Goal: Communication & Community: Answer question/provide support

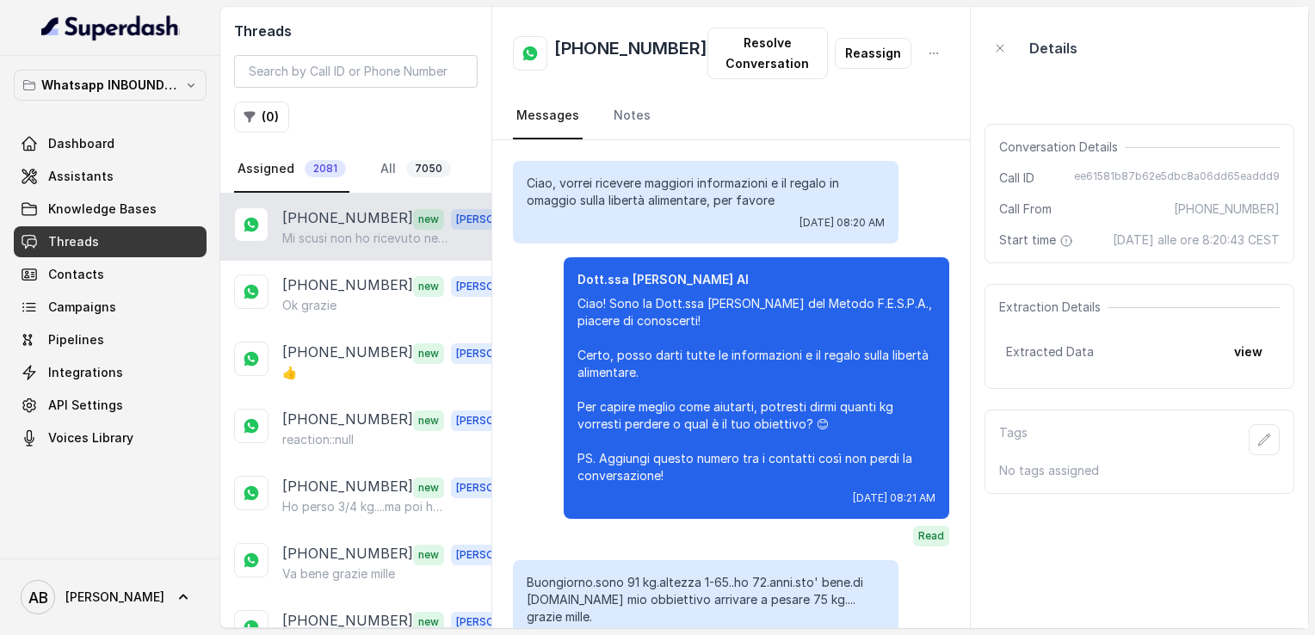
scroll to position [2177, 0]
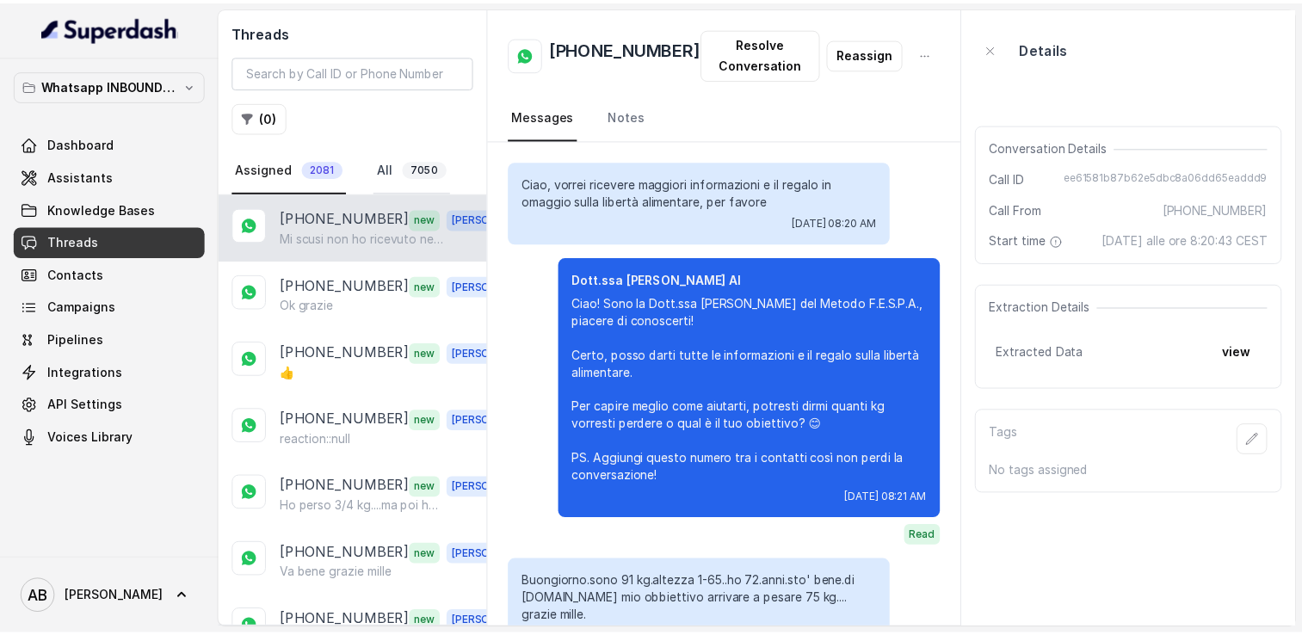
scroll to position [2177, 0]
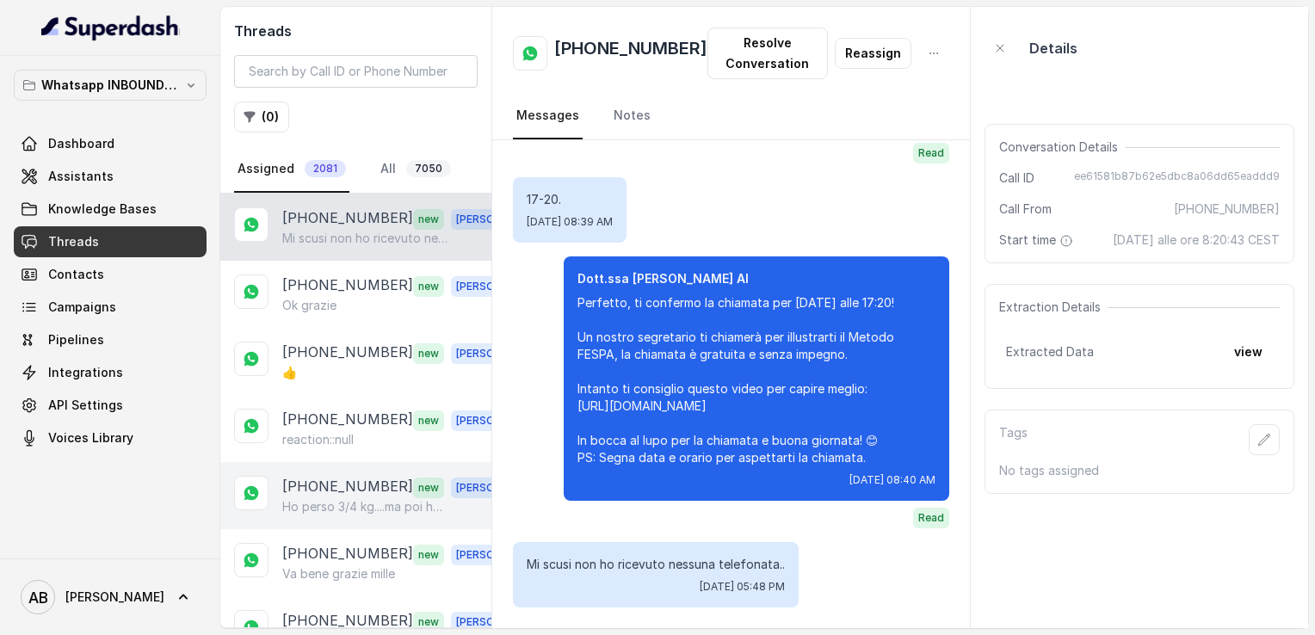
click at [362, 522] on div "[PHONE_NUMBER] new [PERSON_NAME] perso 3/4 kg....ma poi ho mollato.." at bounding box center [355, 495] width 271 height 67
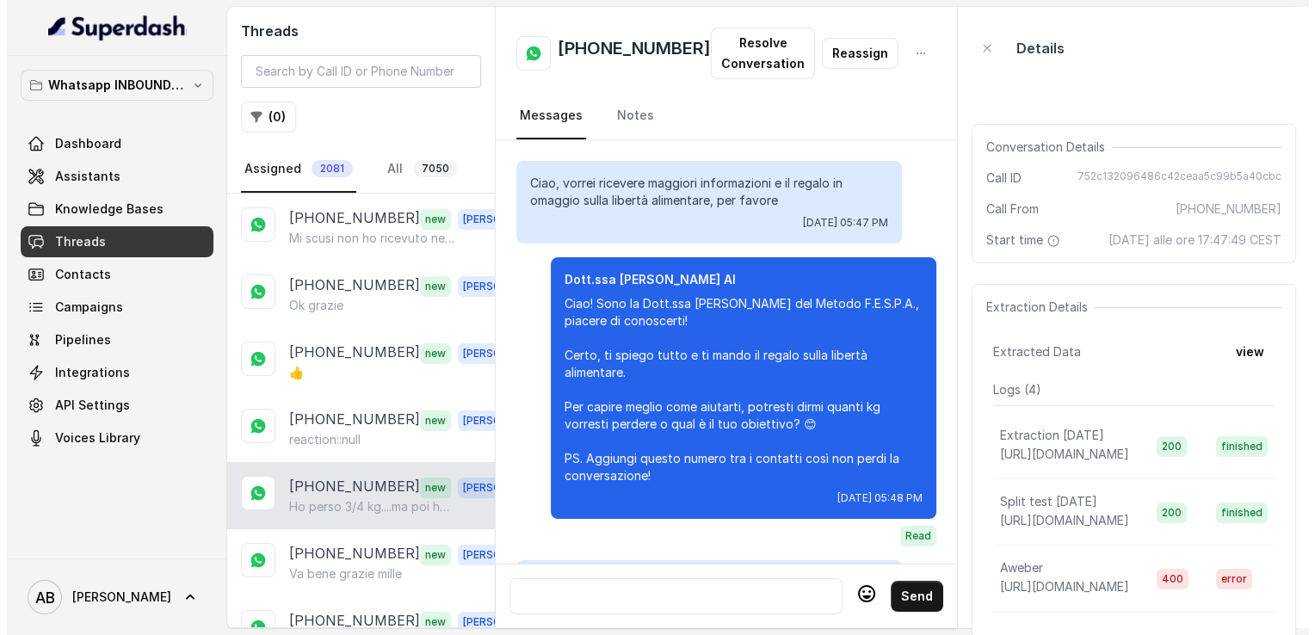
scroll to position [465, 0]
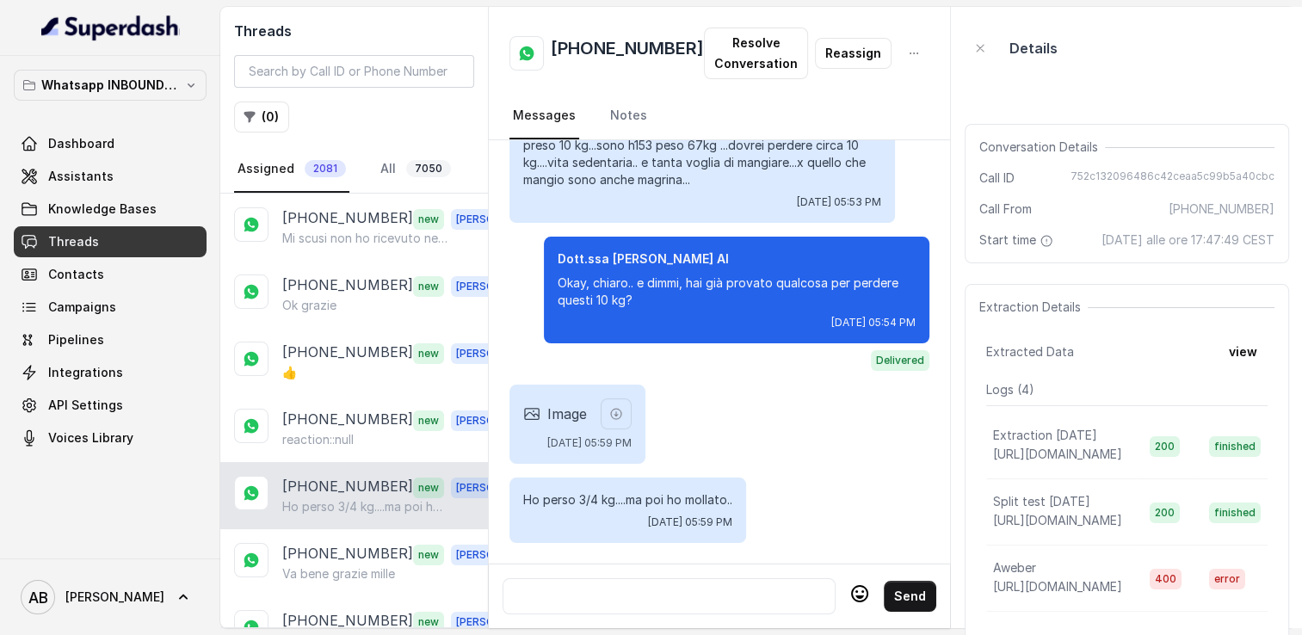
click at [605, 588] on div at bounding box center [669, 596] width 318 height 21
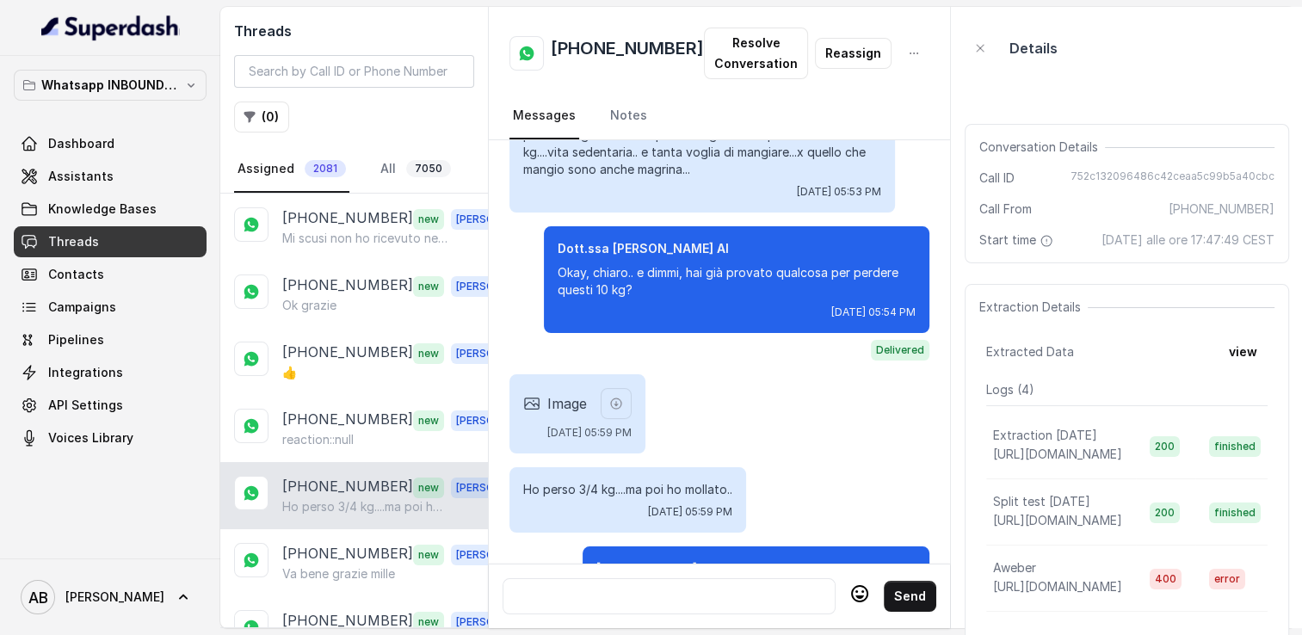
click at [734, 85] on div "[PHONE_NUMBER] Resolve Conversation Reassign Messages Notes" at bounding box center [719, 73] width 461 height 133
drag, startPoint x: 734, startPoint y: 85, endPoint x: 725, endPoint y: 29, distance: 56.6
click at [725, 29] on div "[PHONE_NUMBER] Resolve Conversation Reassign Messages Notes" at bounding box center [719, 73] width 461 height 133
click at [730, 65] on button "Resolve Conversation" at bounding box center [756, 54] width 104 height 52
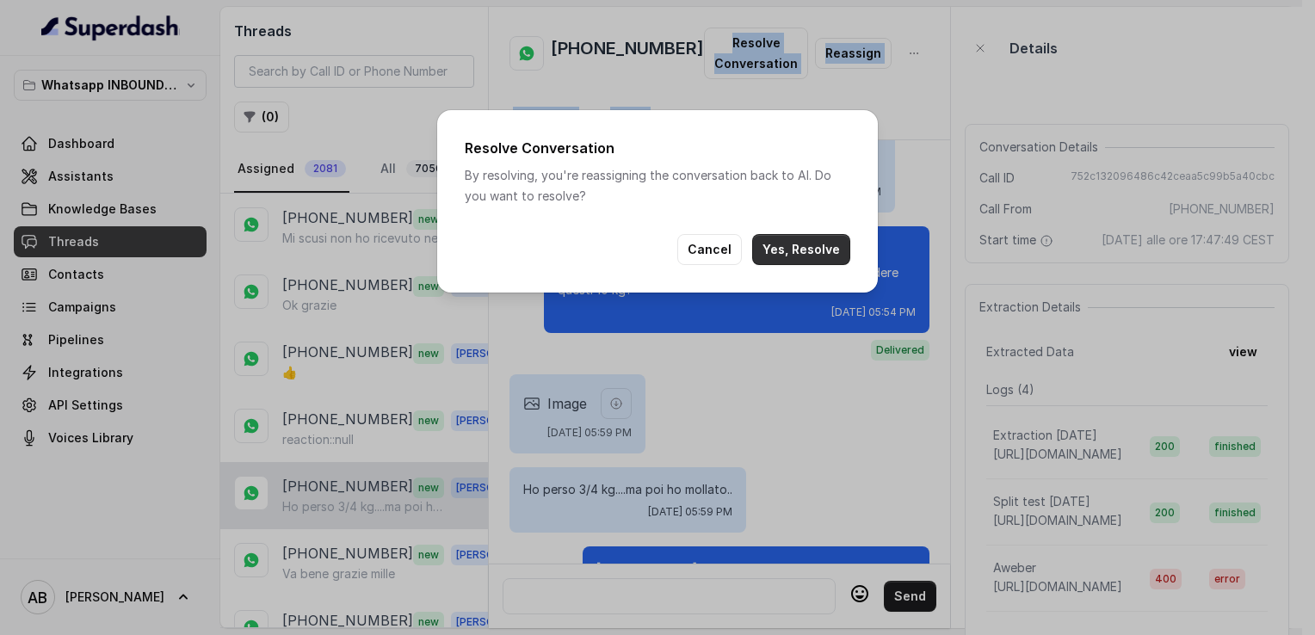
click at [795, 257] on button "Yes, Resolve" at bounding box center [801, 249] width 98 height 31
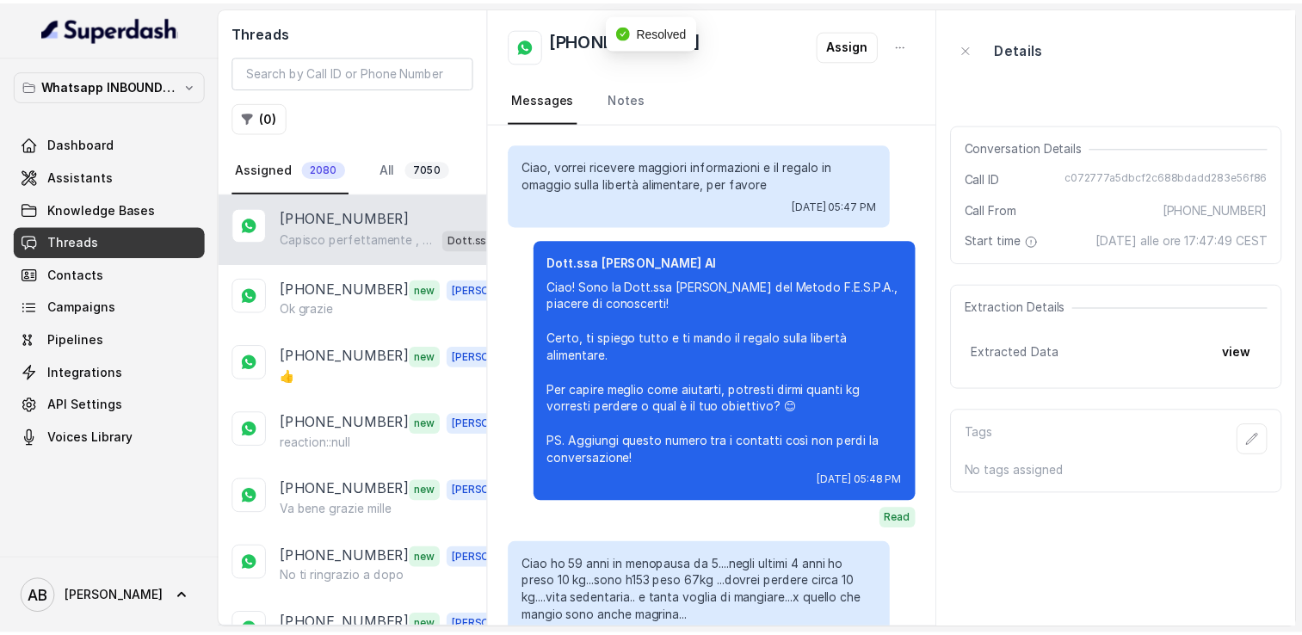
scroll to position [503, 0]
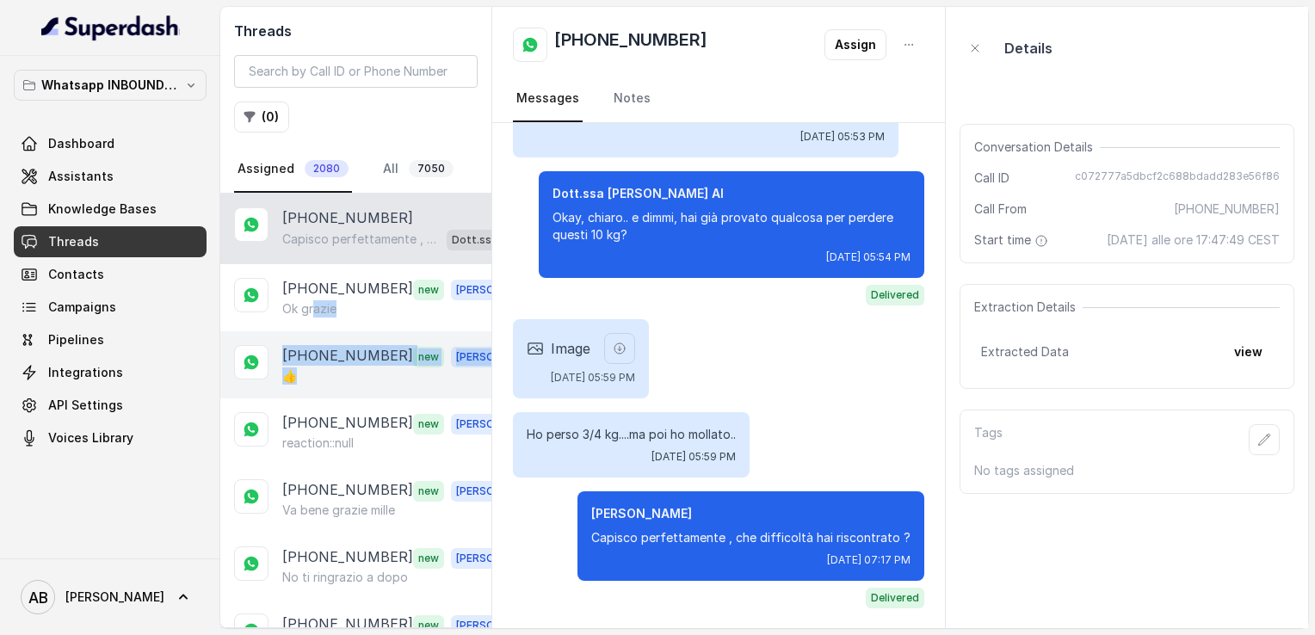
drag, startPoint x: 313, startPoint y: 298, endPoint x: 338, endPoint y: 377, distance: 83.0
click at [338, 377] on div "👍" at bounding box center [404, 375] width 244 height 17
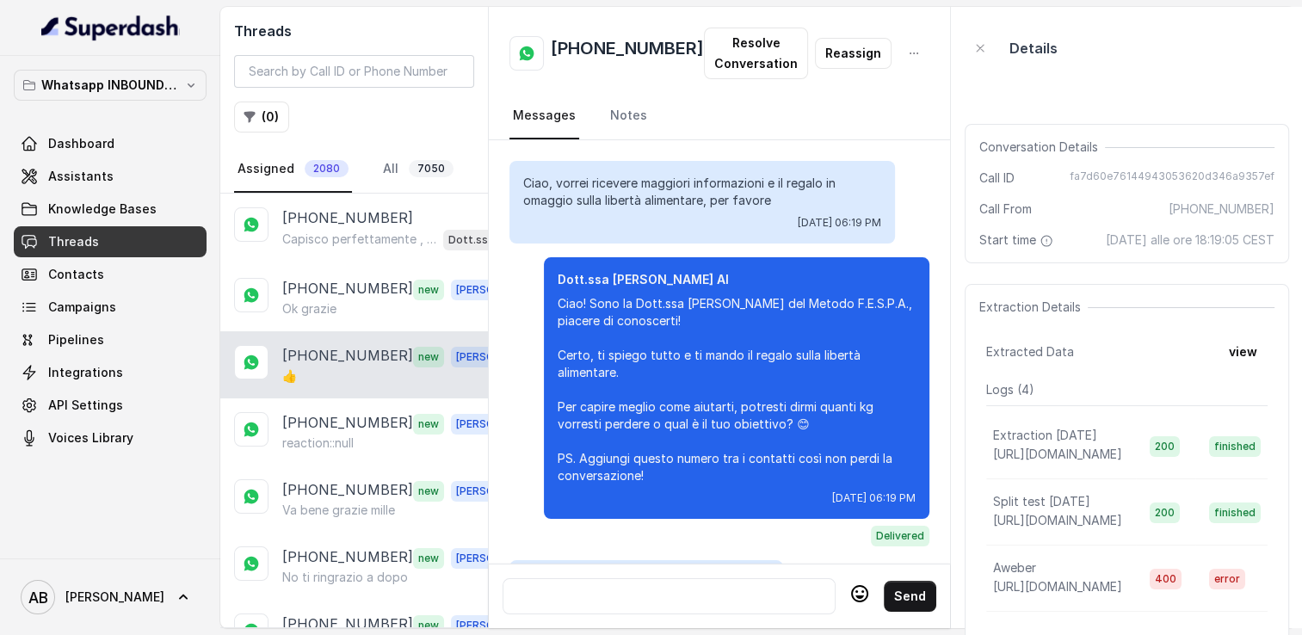
scroll to position [1683, 0]
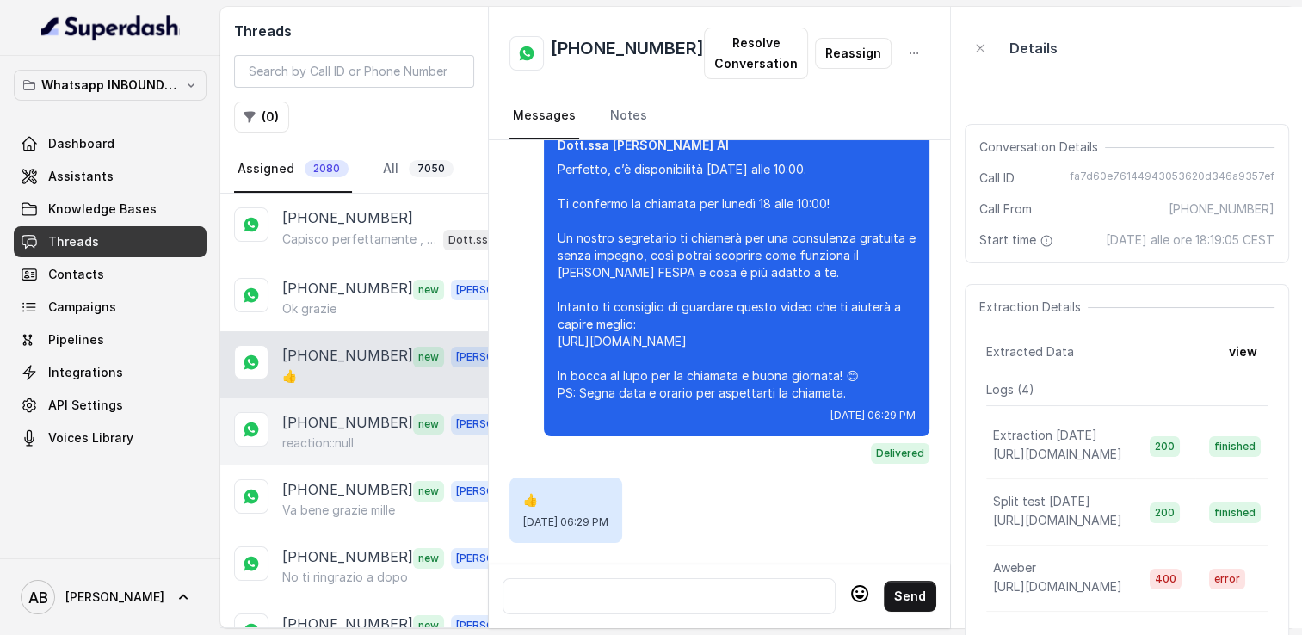
click at [341, 414] on p "[PHONE_NUMBER]" at bounding box center [347, 423] width 131 height 22
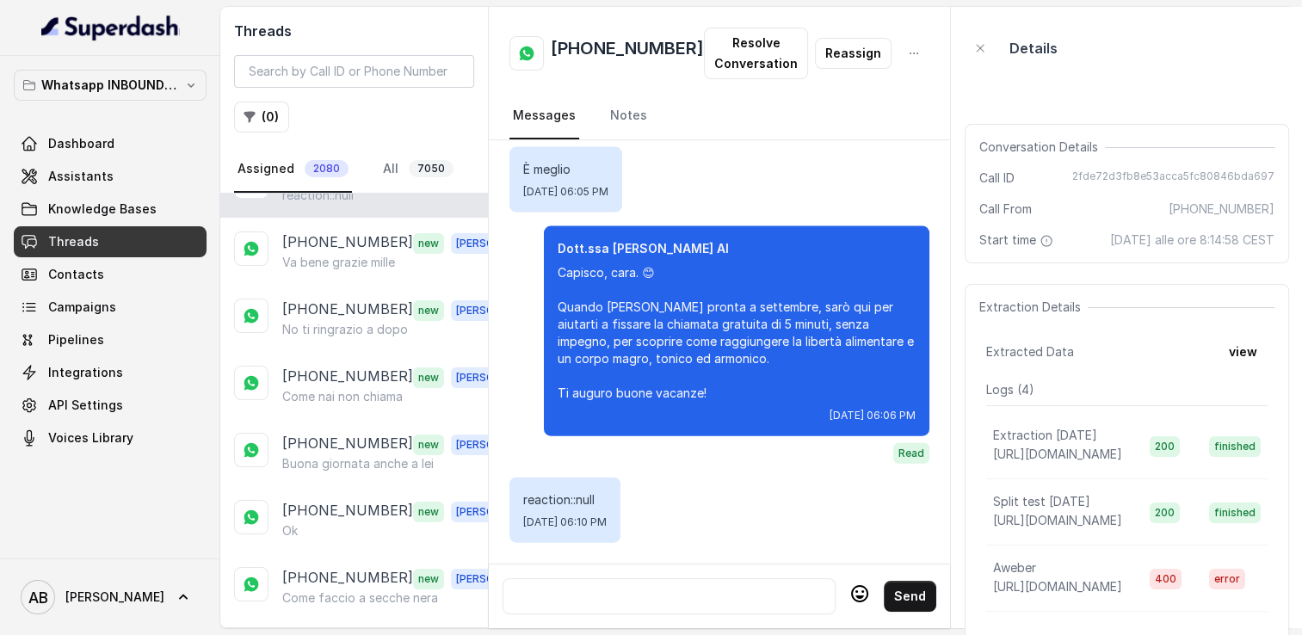
scroll to position [279, 0]
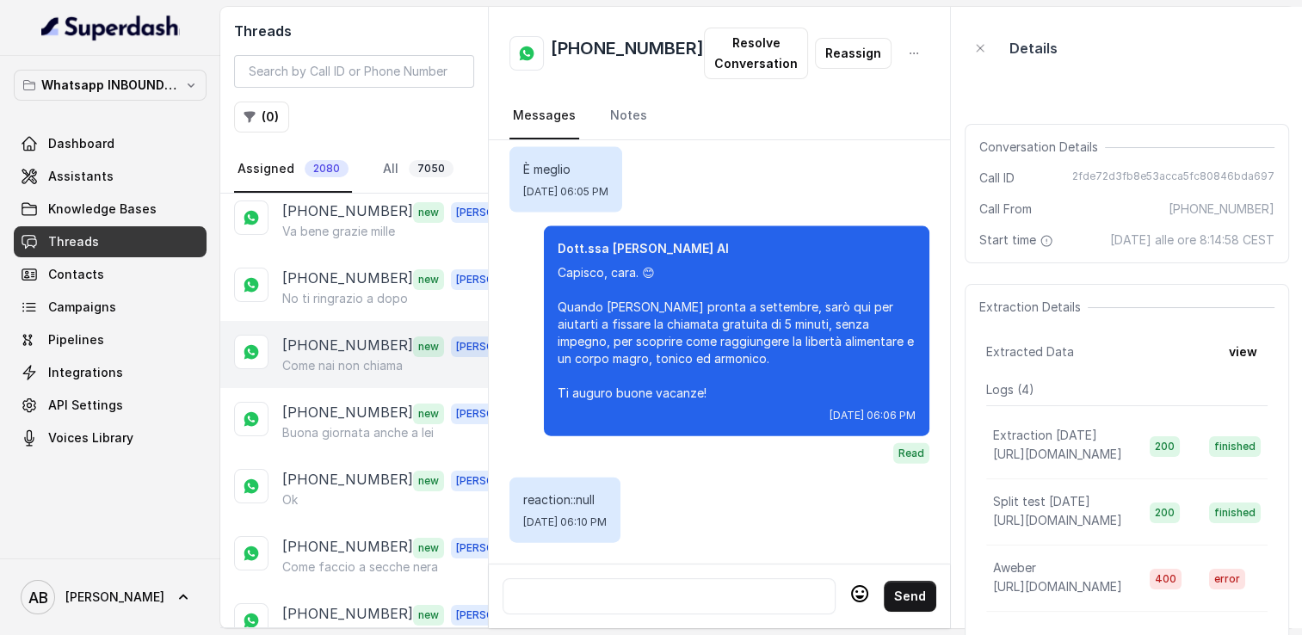
click at [365, 357] on p "Come nai non chiama" at bounding box center [342, 365] width 120 height 17
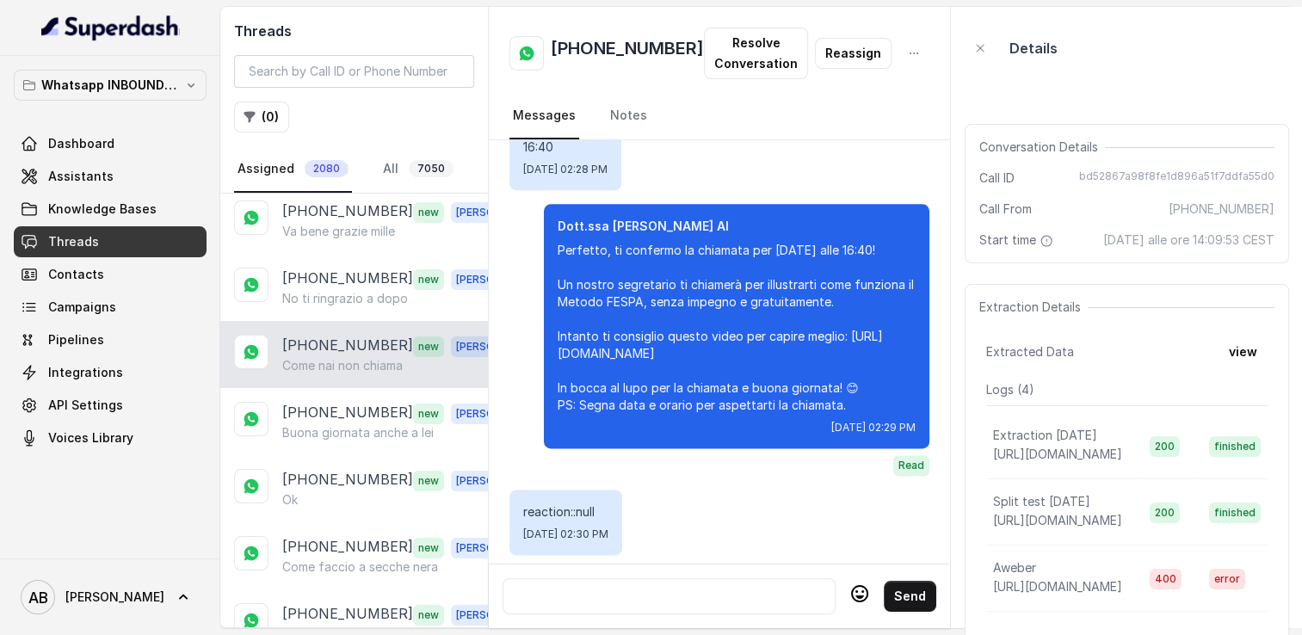
scroll to position [2261, 0]
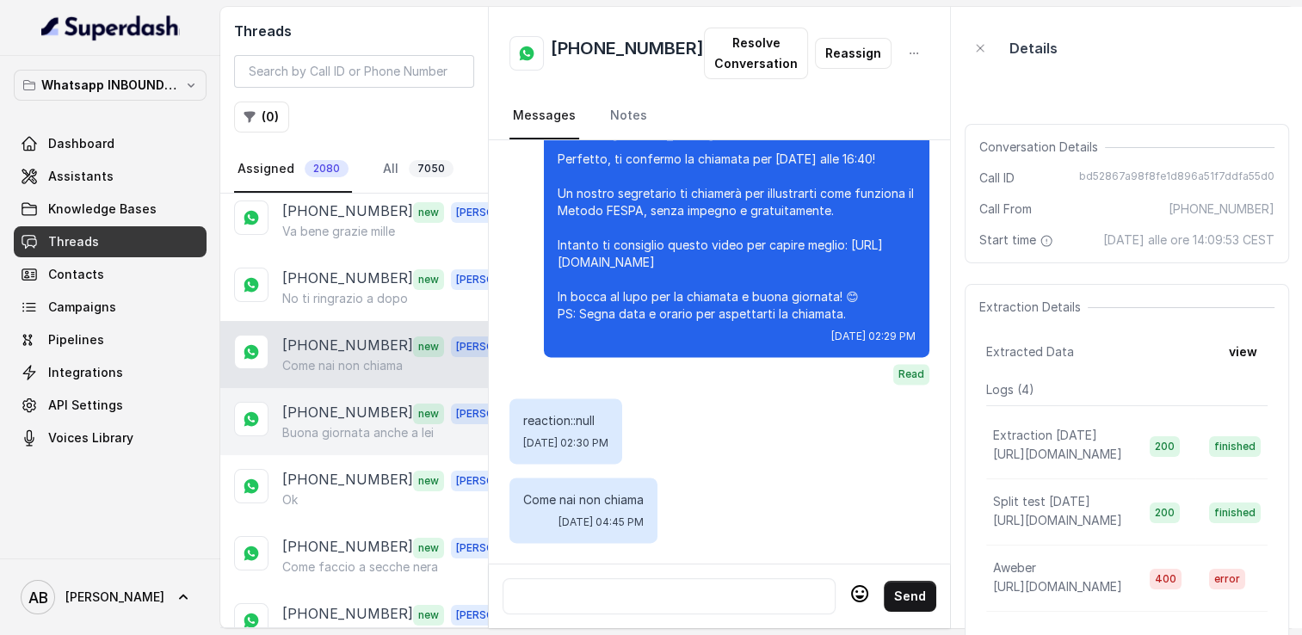
click at [359, 416] on p "[PHONE_NUMBER]" at bounding box center [347, 413] width 131 height 22
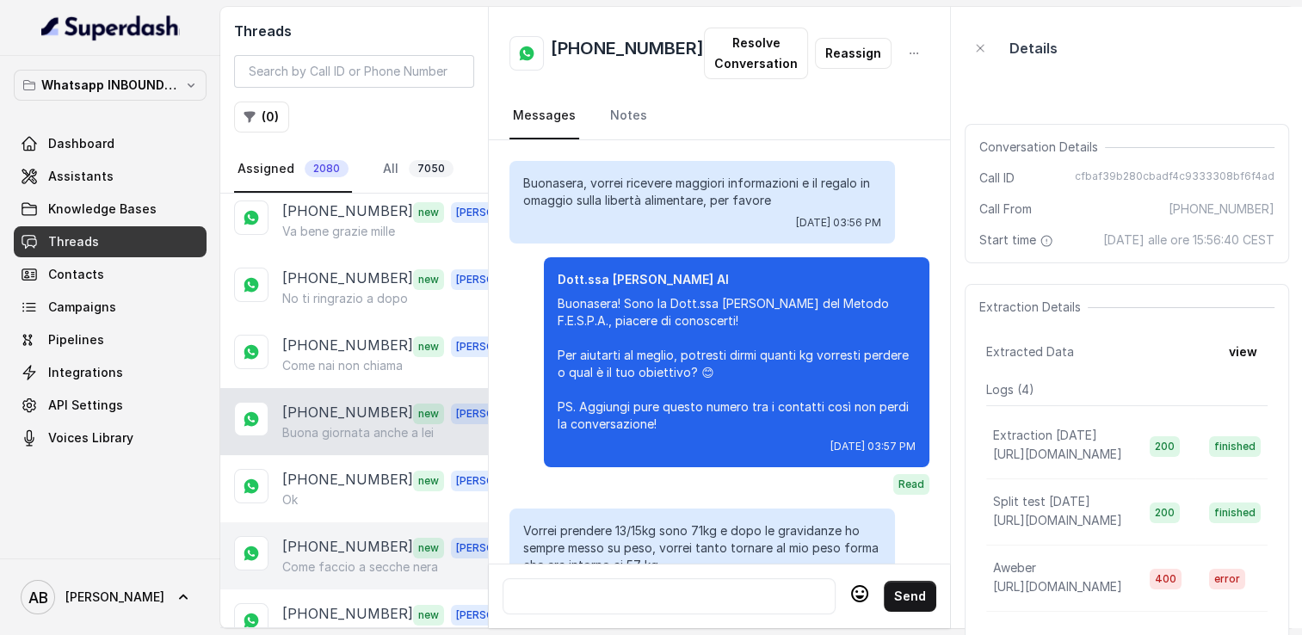
scroll to position [1797, 0]
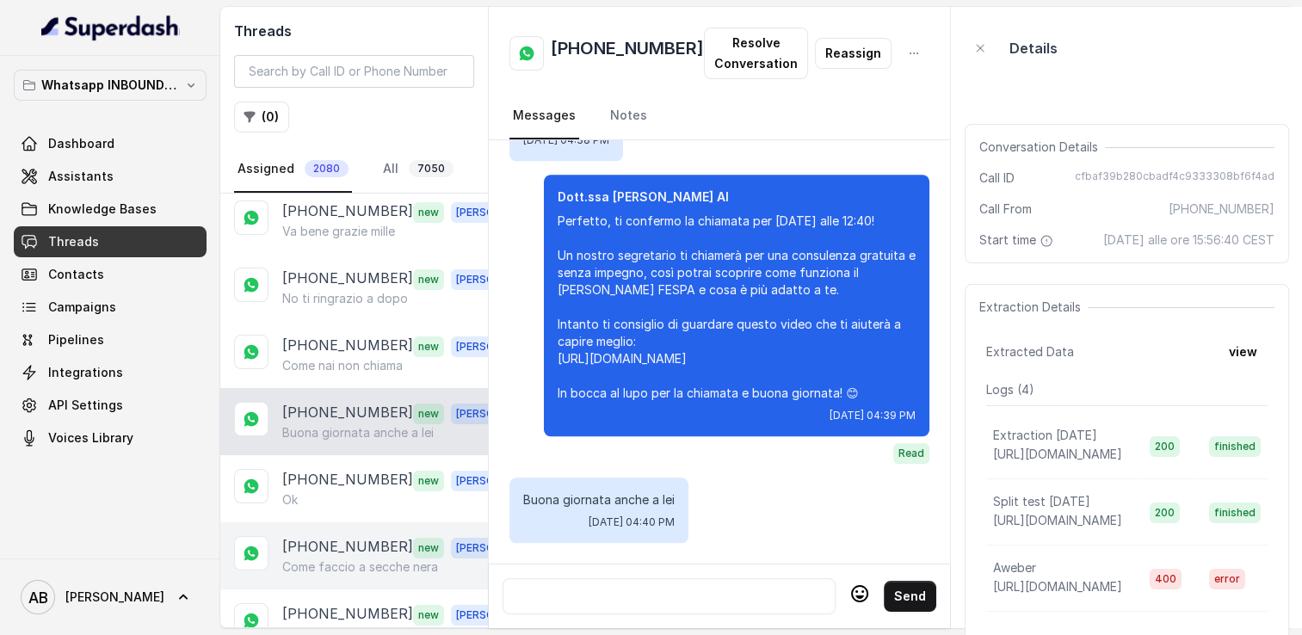
click at [350, 570] on div "[PHONE_NUMBER] new [PERSON_NAME] Come faccio a secche nera" at bounding box center [354, 555] width 268 height 67
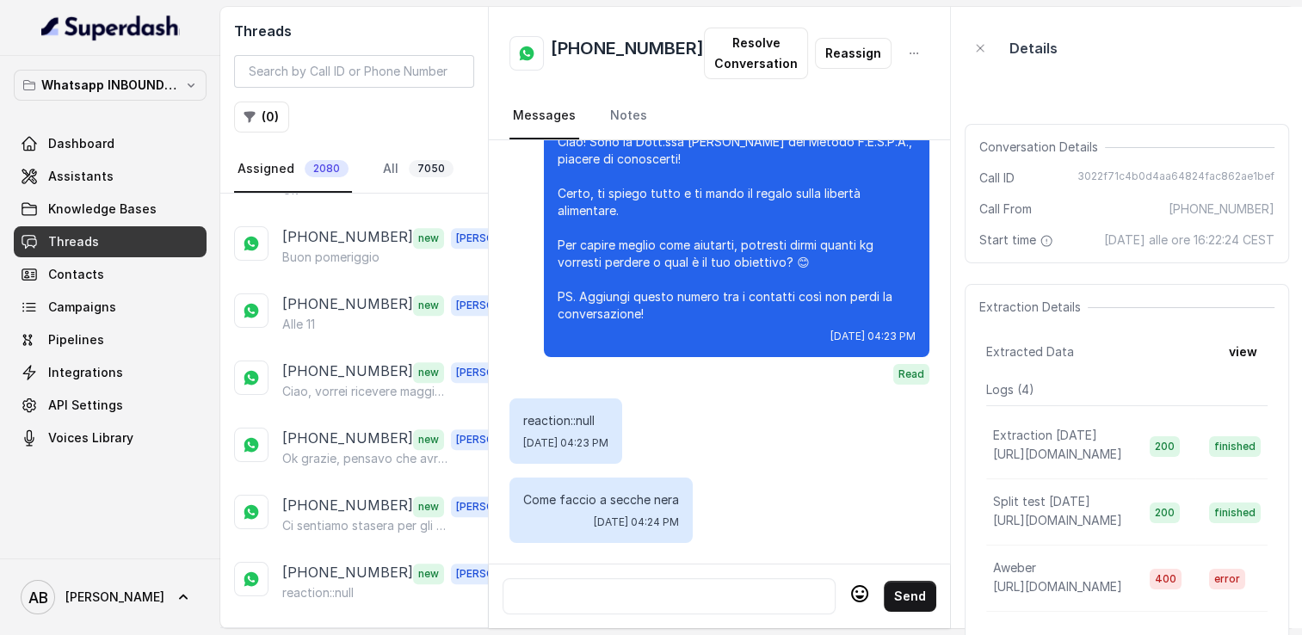
scroll to position [863, 0]
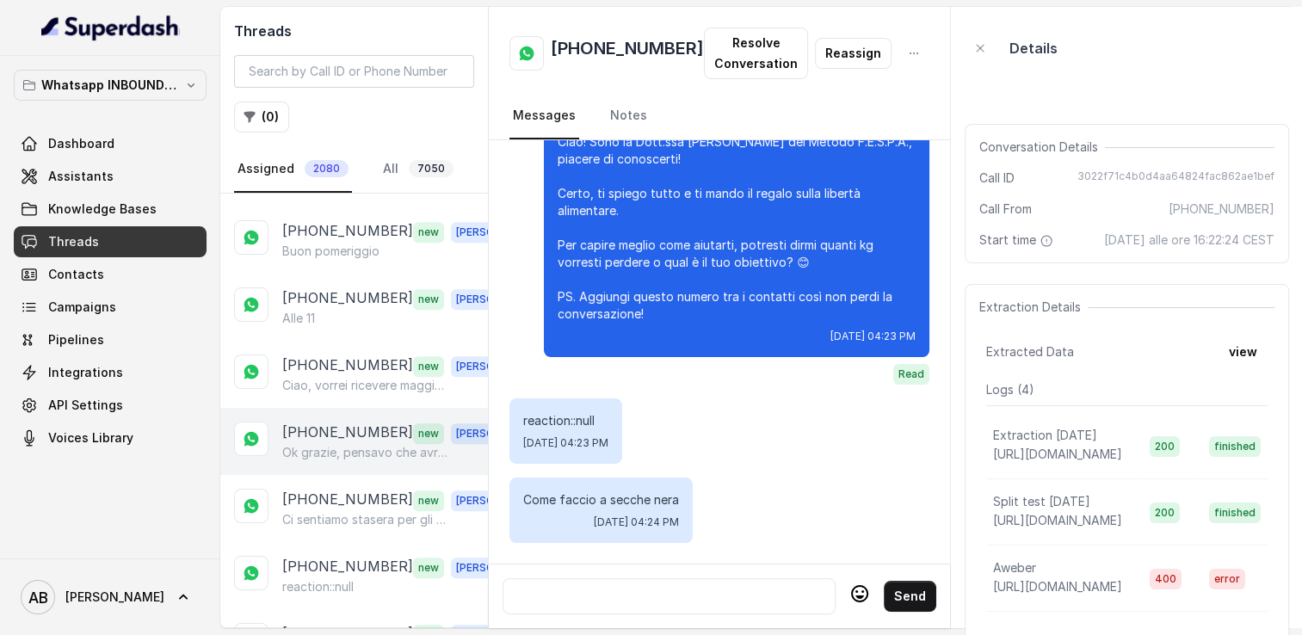
click at [339, 444] on p "Ok grazie, pensavo che avrei avuto piacere di parlare con lei." at bounding box center [364, 452] width 165 height 17
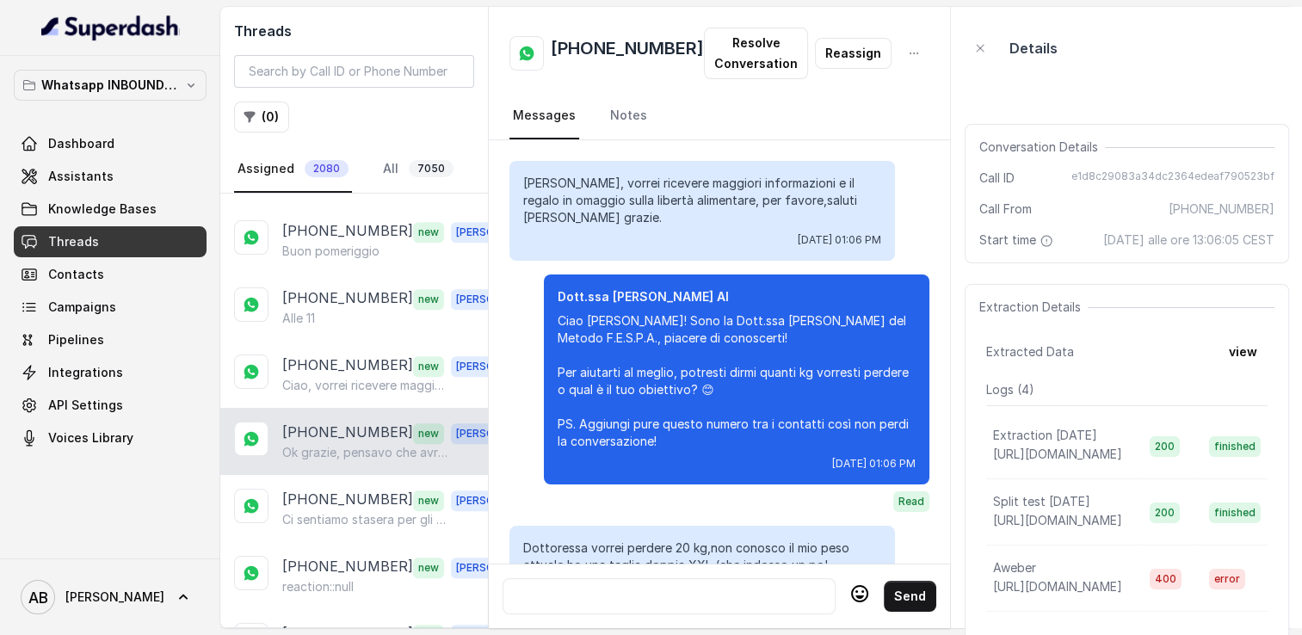
scroll to position [2014, 0]
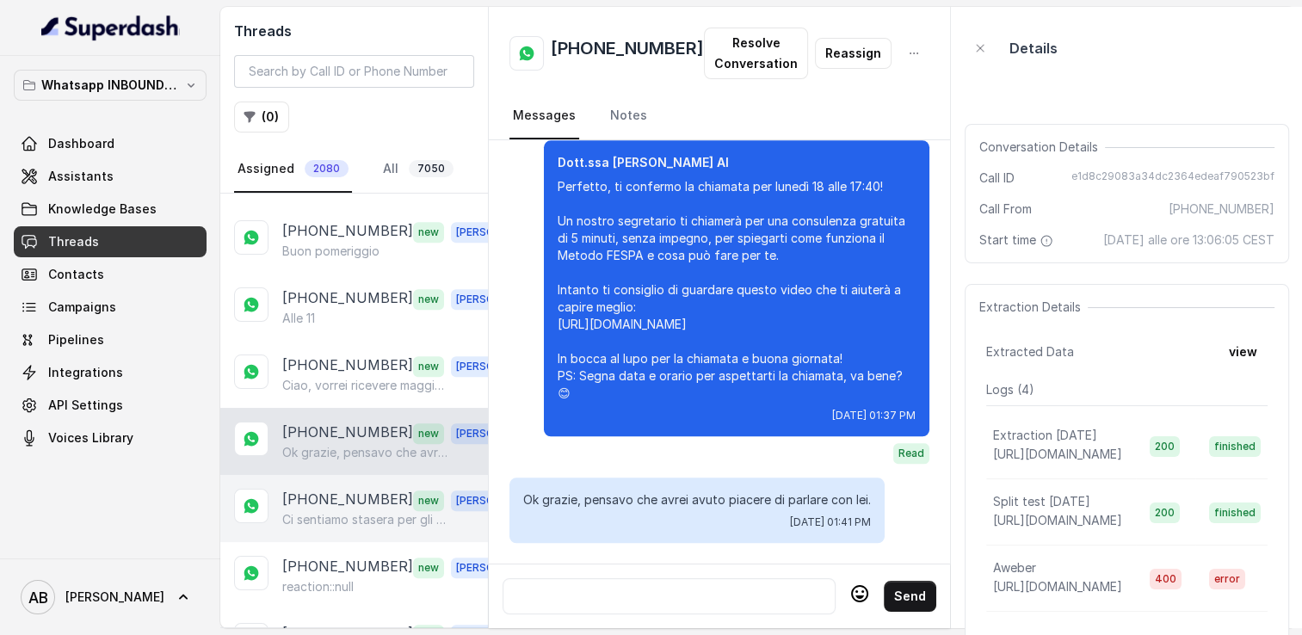
click at [337, 489] on p "[PHONE_NUMBER]" at bounding box center [347, 500] width 131 height 22
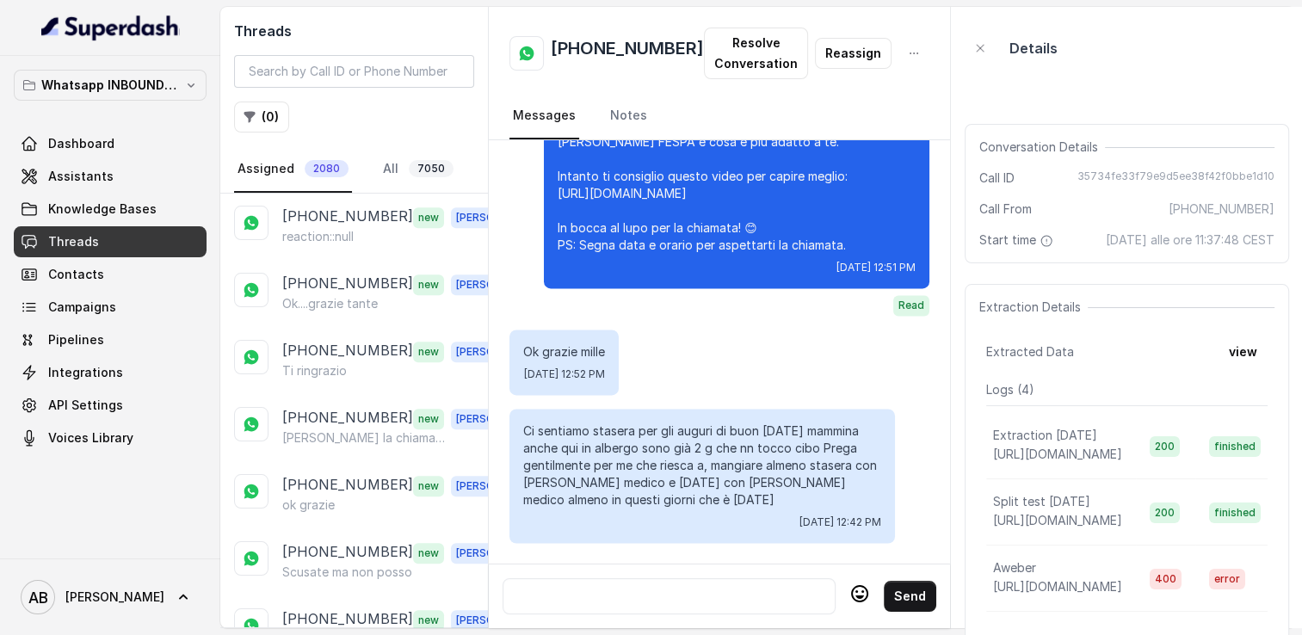
scroll to position [1304, 0]
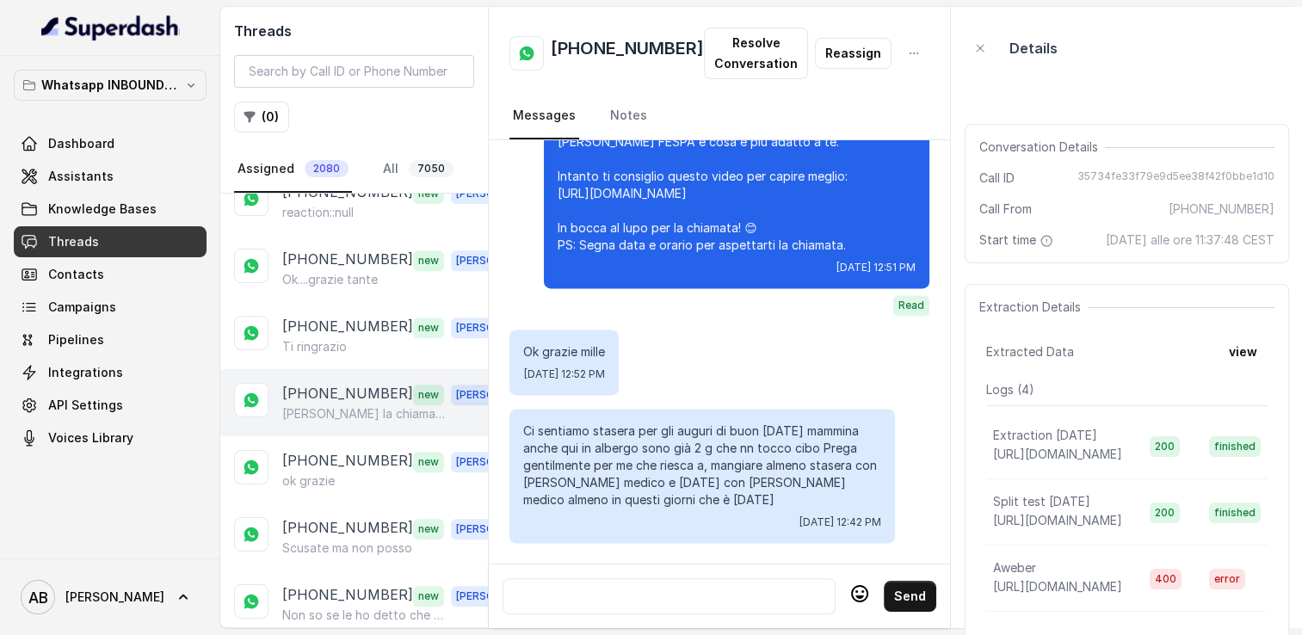
click at [361, 387] on p "[PHONE_NUMBER]" at bounding box center [347, 394] width 131 height 22
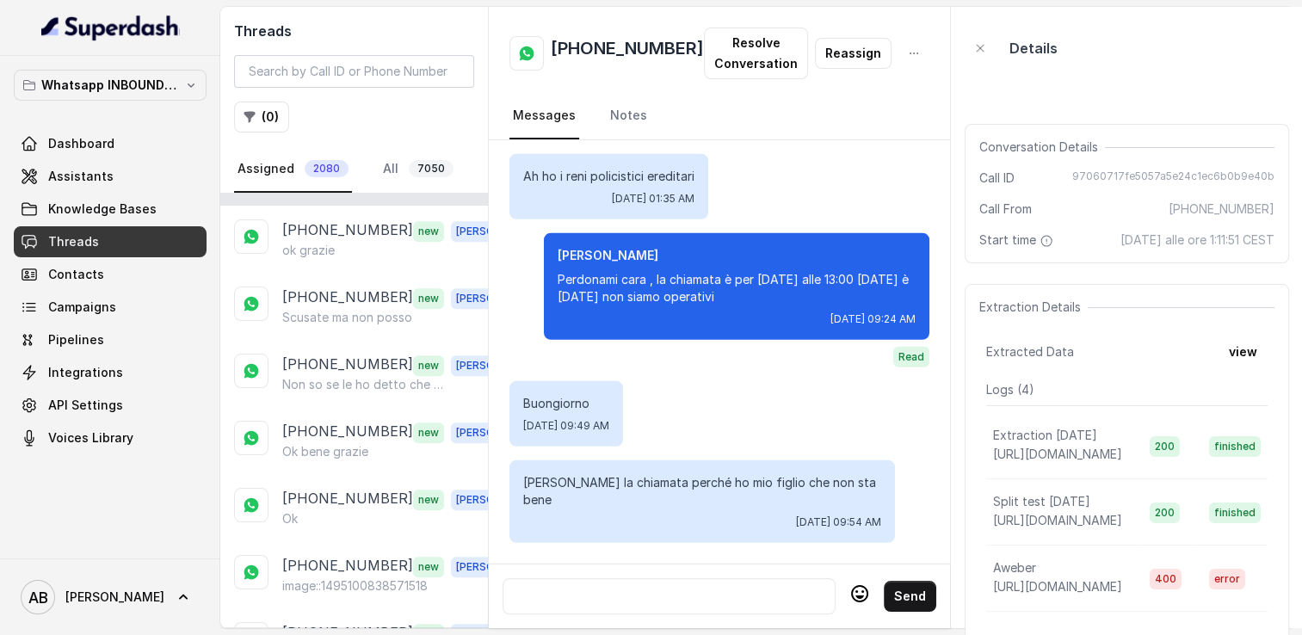
scroll to position [1541, 0]
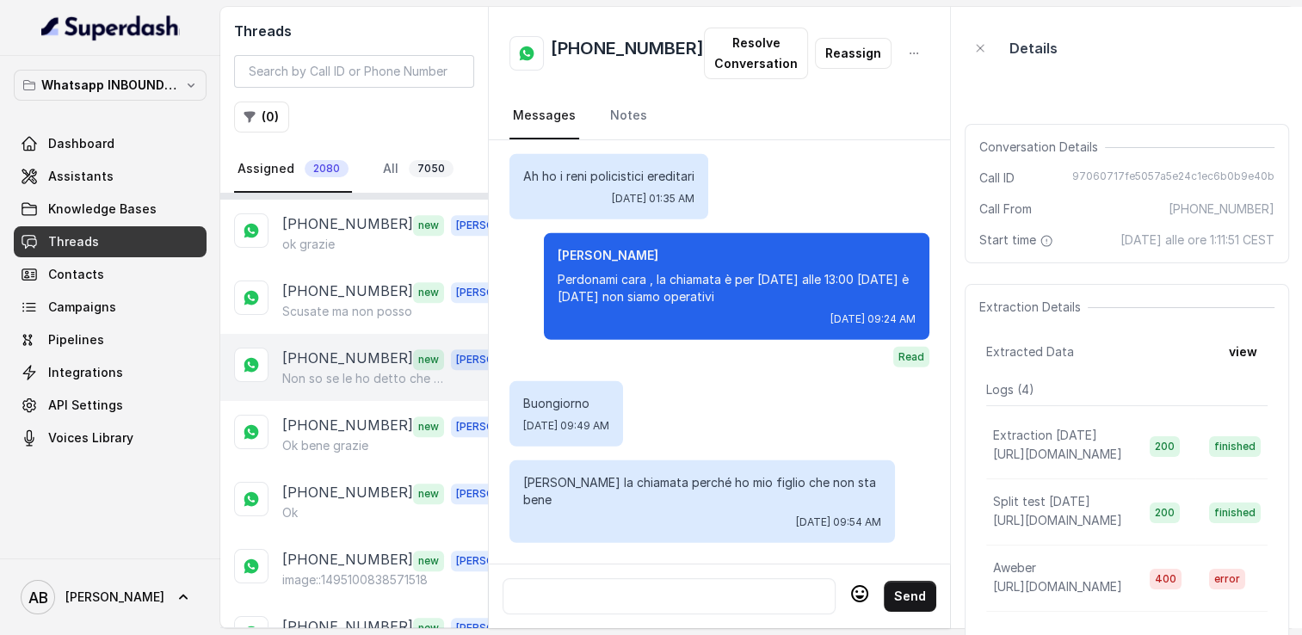
click at [357, 370] on p "Non so se le ho detto che soffro anche di gonfiore quando [PERSON_NAME]" at bounding box center [364, 378] width 165 height 17
